Goal: Find specific page/section: Find specific page/section

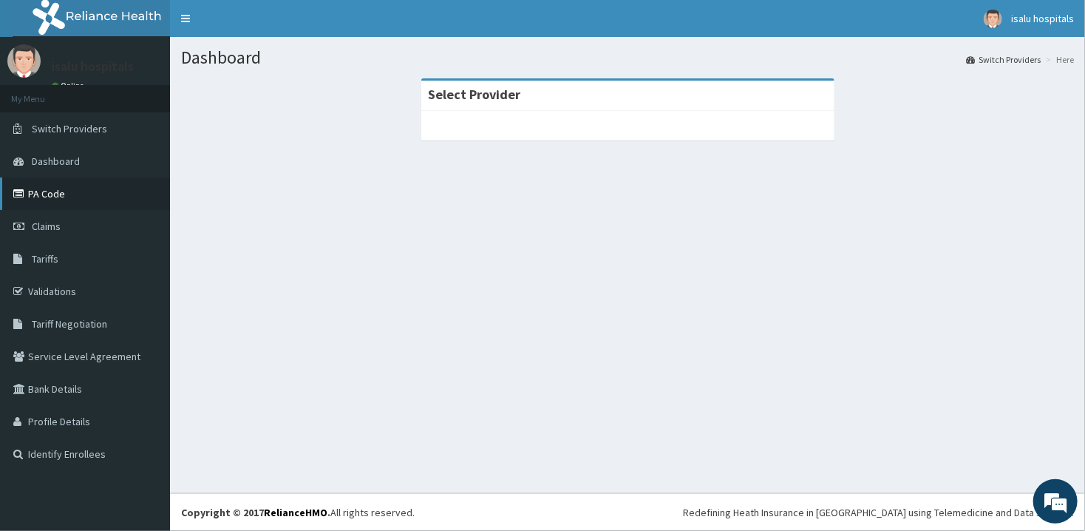
click at [51, 188] on link "PA Code" at bounding box center [85, 193] width 170 height 33
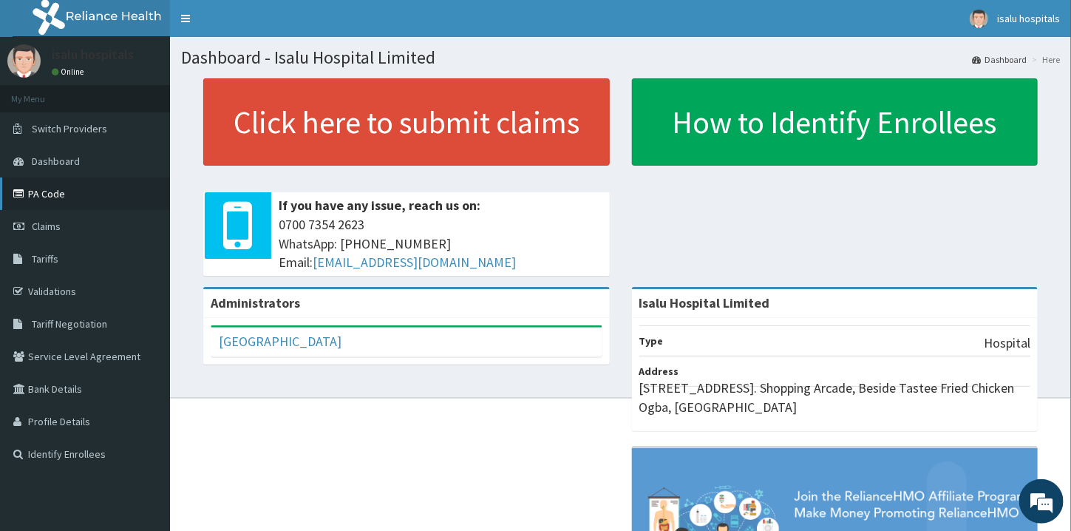
click at [36, 193] on link "PA Code" at bounding box center [85, 193] width 170 height 33
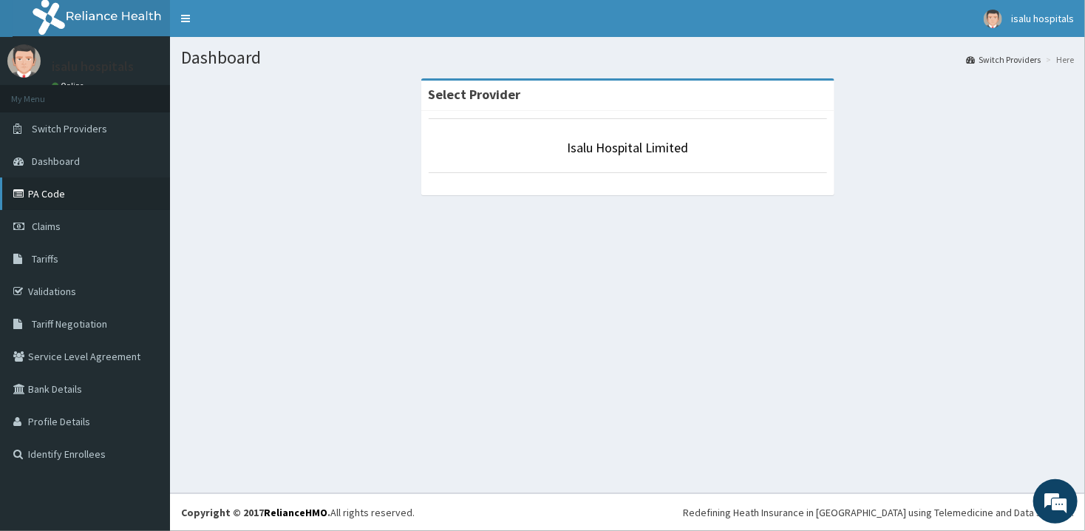
click at [57, 196] on link "PA Code" at bounding box center [85, 193] width 170 height 33
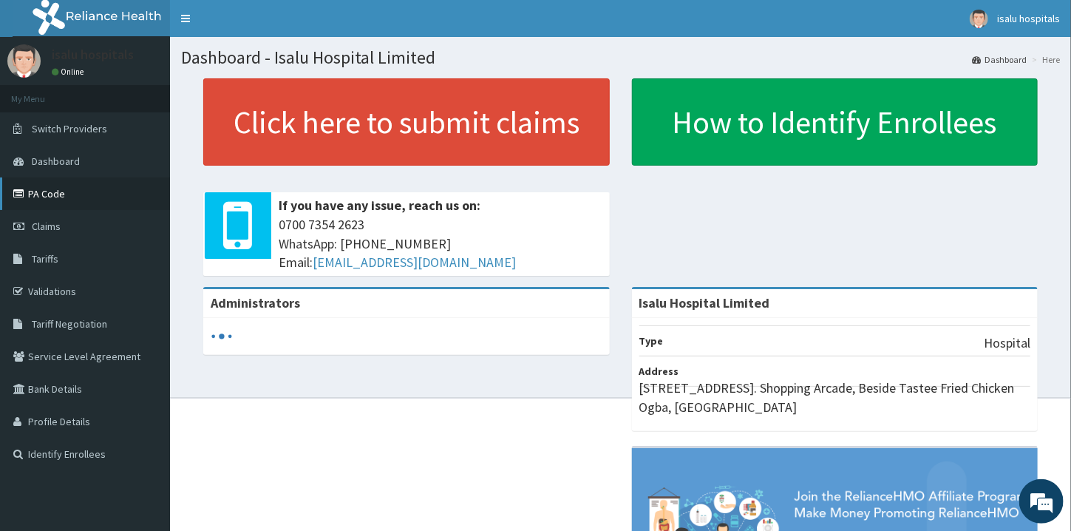
click at [75, 191] on link "PA Code" at bounding box center [85, 193] width 170 height 33
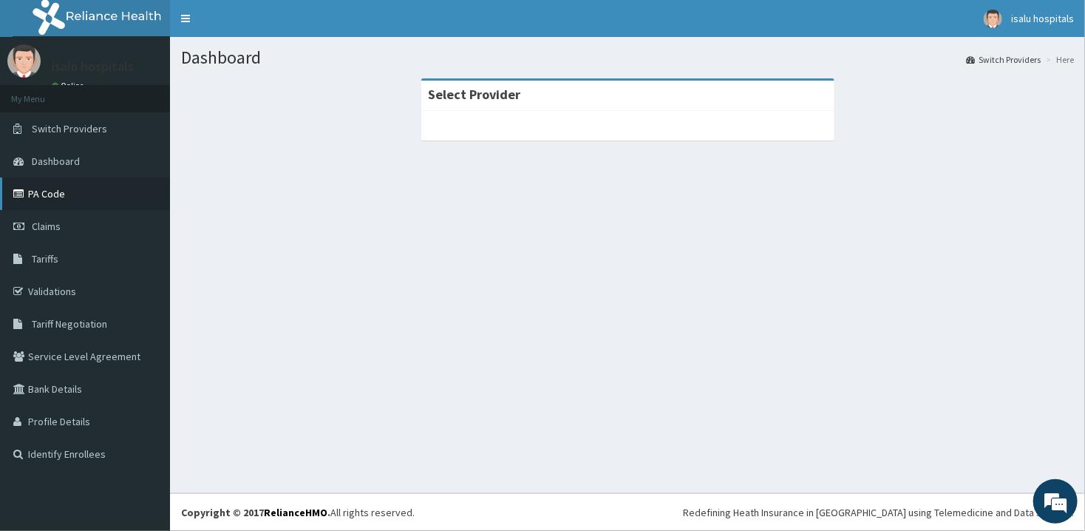
click at [55, 200] on link "PA Code" at bounding box center [85, 193] width 170 height 33
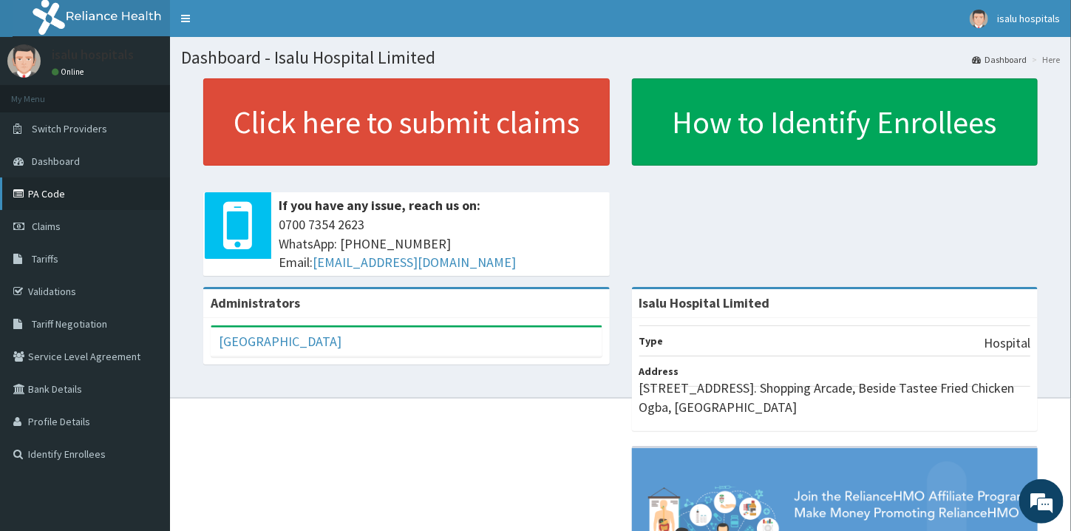
click at [51, 189] on link "PA Code" at bounding box center [85, 193] width 170 height 33
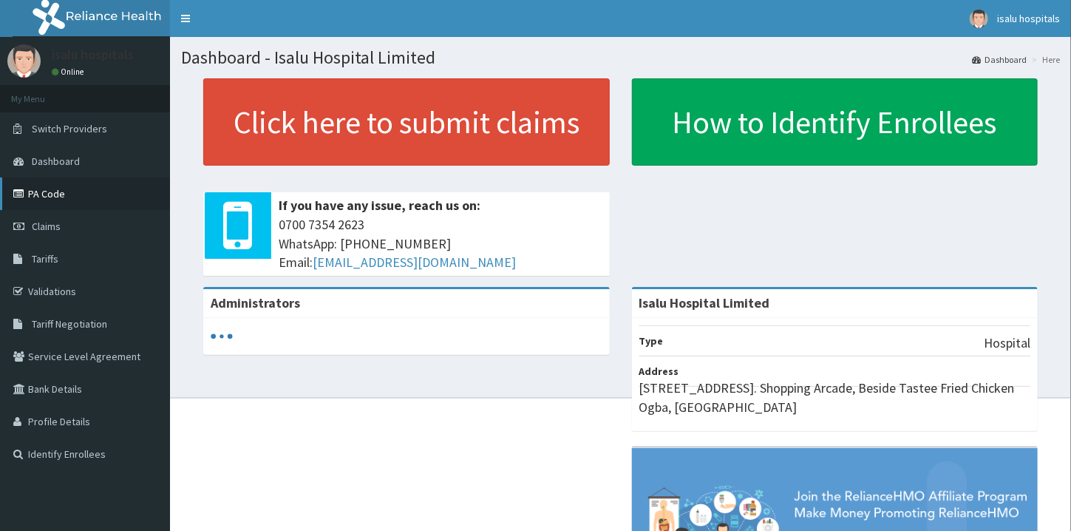
click at [62, 187] on link "PA Code" at bounding box center [85, 193] width 170 height 33
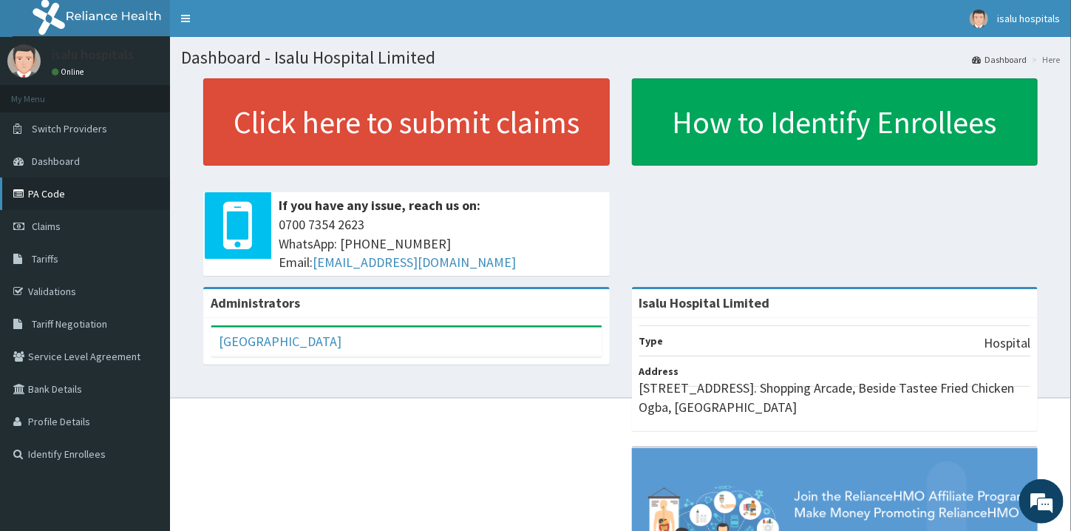
click at [121, 190] on link "PA Code" at bounding box center [85, 193] width 170 height 33
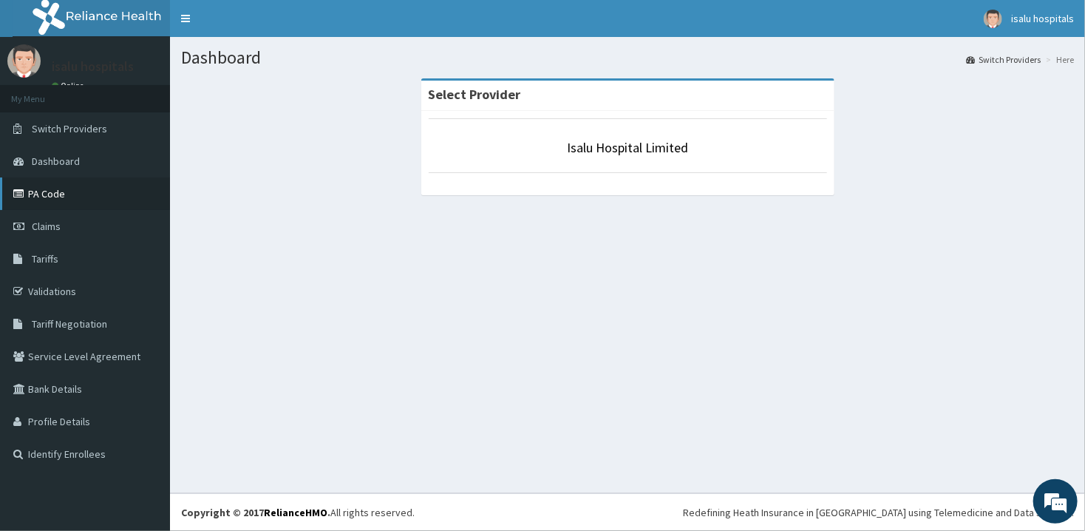
click at [70, 194] on link "PA Code" at bounding box center [85, 193] width 170 height 33
